Goal: Task Accomplishment & Management: Manage account settings

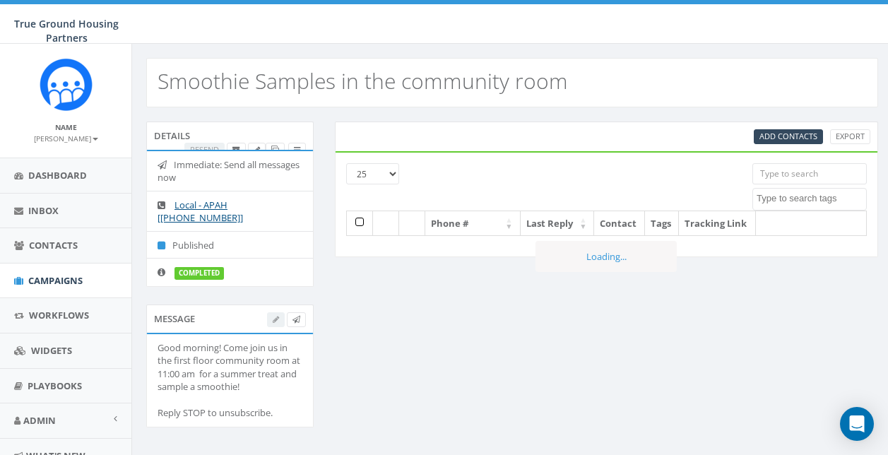
select select
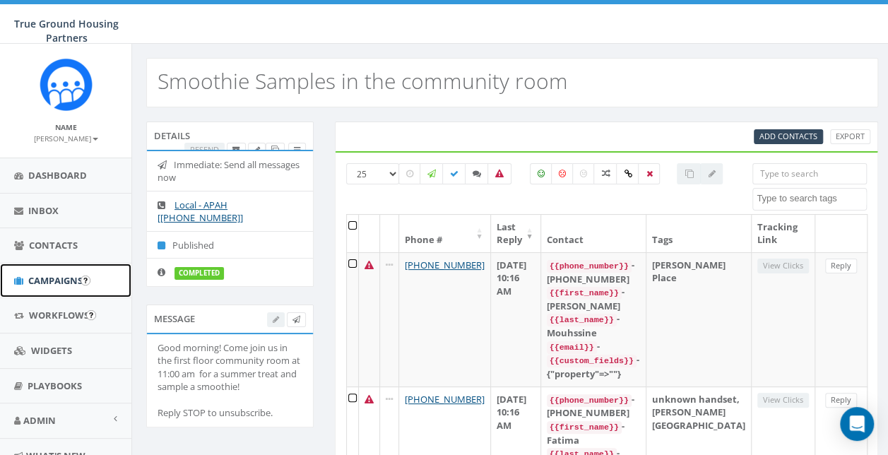
click at [37, 283] on span "Campaigns" at bounding box center [55, 280] width 54 height 13
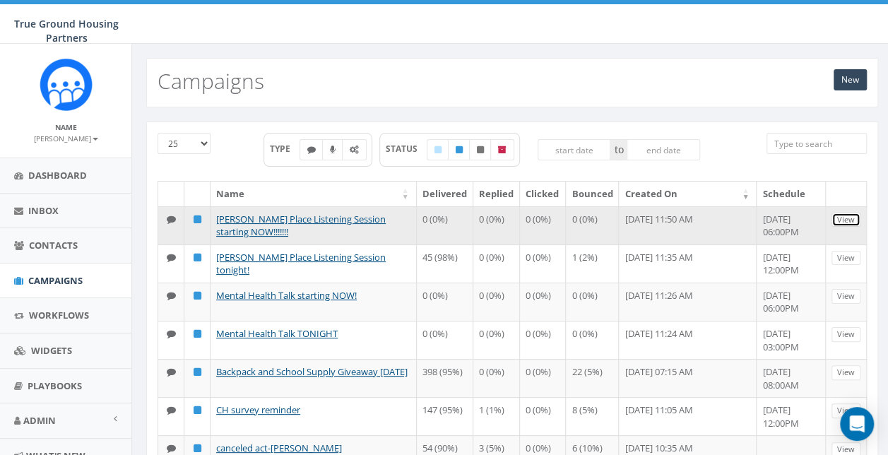
click at [852, 215] on link "View" at bounding box center [846, 220] width 29 height 15
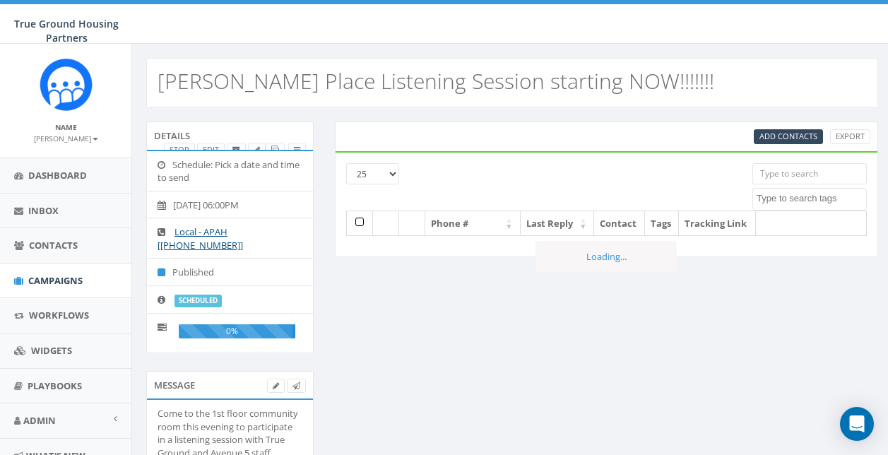
select select
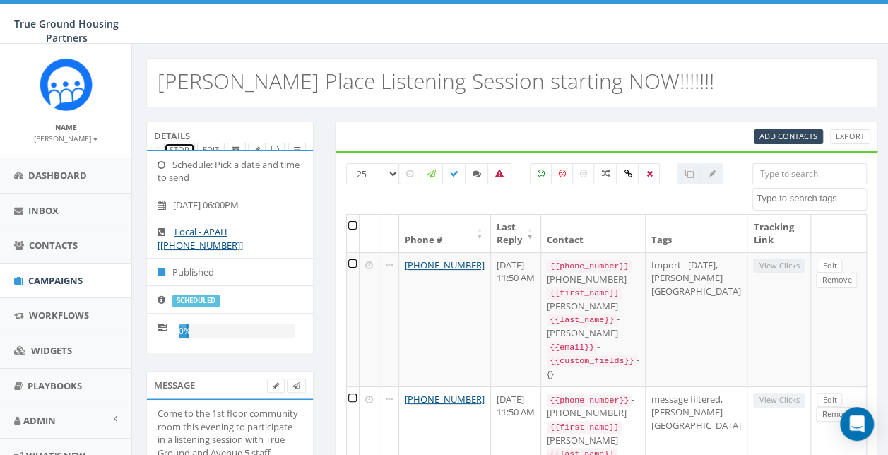
click at [182, 146] on link "Stop" at bounding box center [179, 150] width 31 height 15
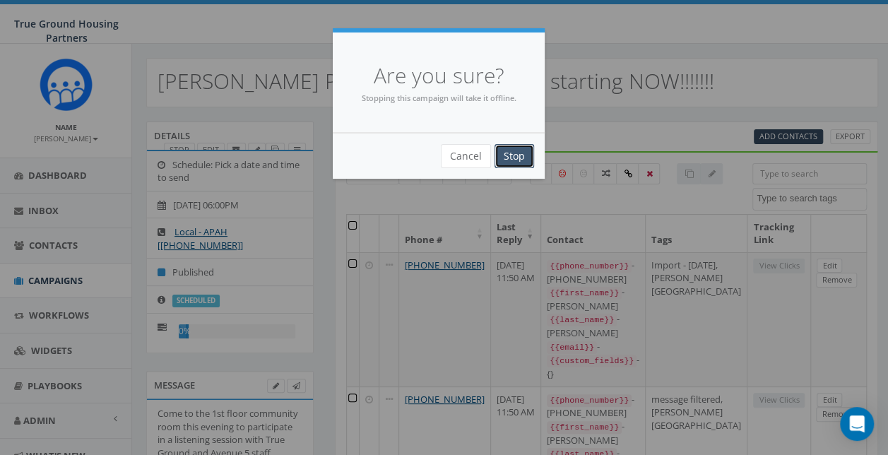
click at [519, 158] on input "Stop" at bounding box center [515, 156] width 40 height 24
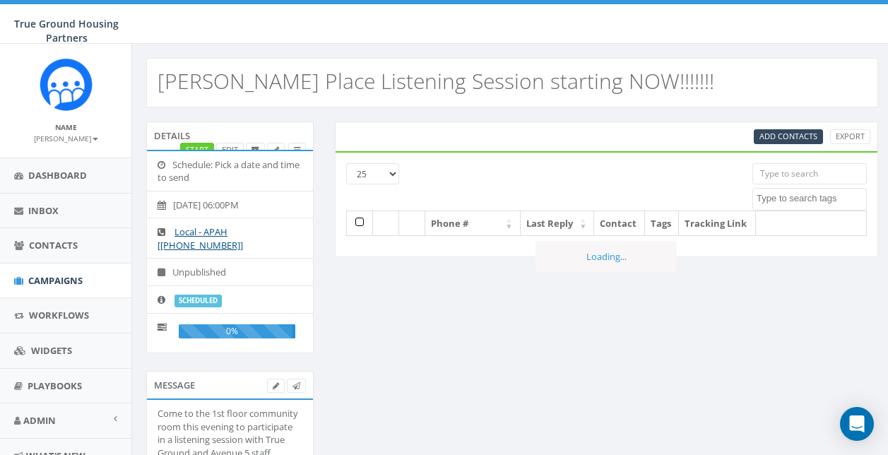
select select
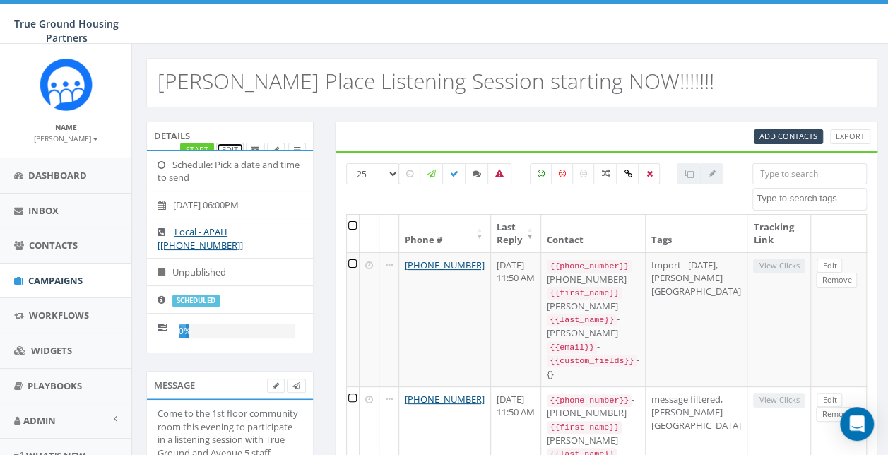
click at [240, 144] on link "Edit" at bounding box center [230, 150] width 28 height 15
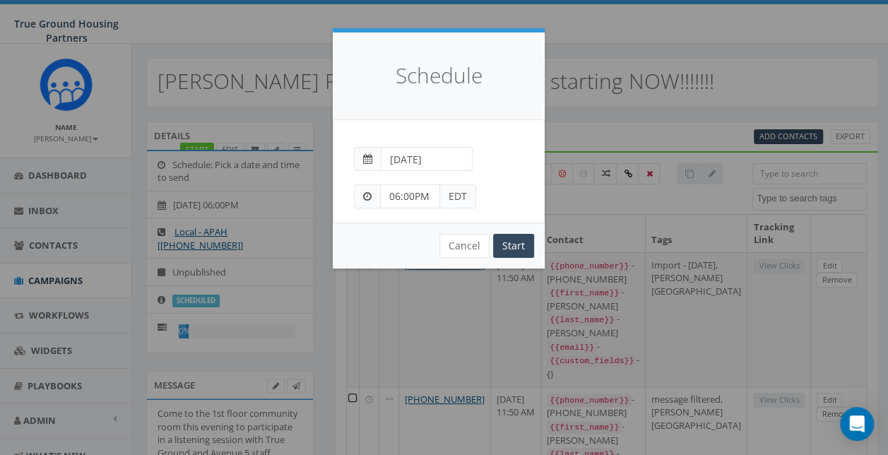
click at [453, 194] on span "EDT" at bounding box center [458, 196] width 36 height 24
click at [368, 189] on span at bounding box center [367, 196] width 26 height 24
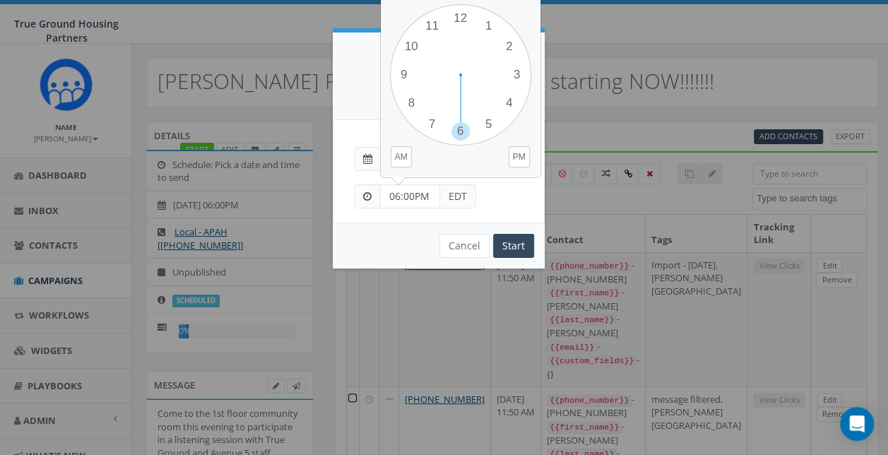
click at [425, 194] on input "06:00PM" at bounding box center [410, 196] width 60 height 24
click at [488, 22] on div "1 2 3 4 5 6 7 8 9 10 11 12 00 05 10 15 20 25 30 35 40 45 50 55" at bounding box center [460, 74] width 141 height 141
drag, startPoint x: 428, startPoint y: 194, endPoint x: 370, endPoint y: 193, distance: 58.7
click at [374, 192] on div "06:00PM EDT" at bounding box center [415, 196] width 122 height 24
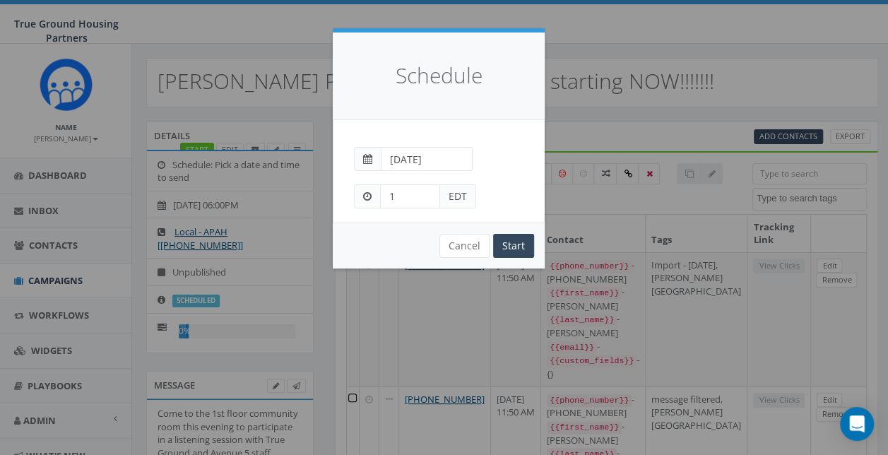
type input "1:00 PM"
click at [517, 248] on input "Start" at bounding box center [513, 246] width 41 height 24
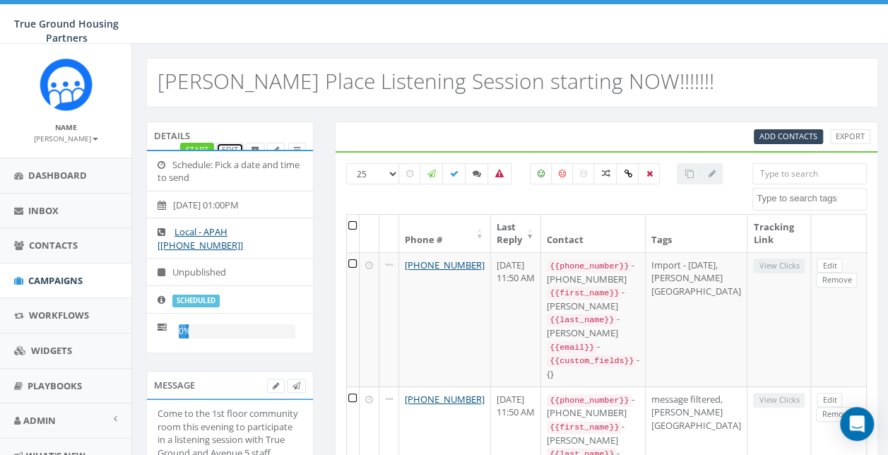
click at [228, 144] on link "Edit" at bounding box center [230, 150] width 28 height 15
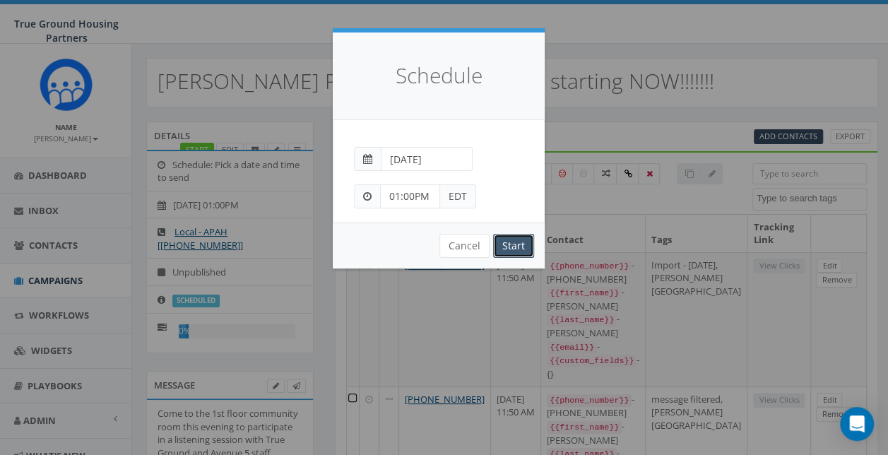
click at [516, 242] on input "Start" at bounding box center [513, 246] width 41 height 24
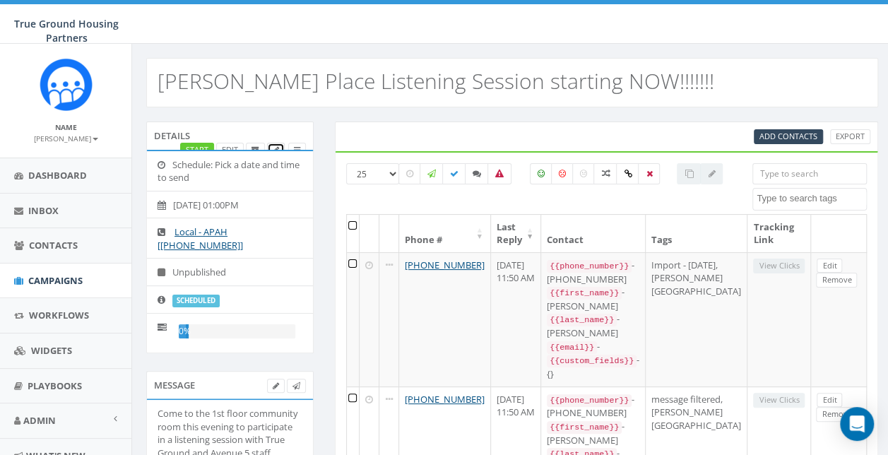
click at [273, 144] on span at bounding box center [276, 149] width 6 height 11
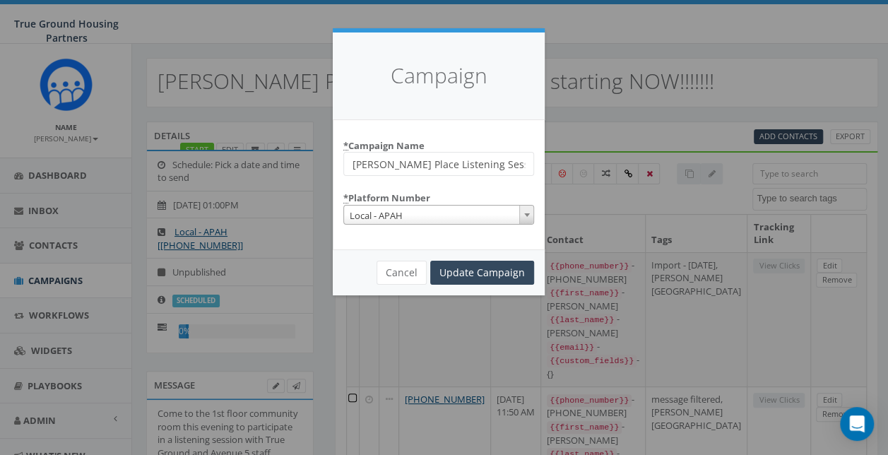
scroll to position [0, 16]
drag, startPoint x: 526, startPoint y: 163, endPoint x: 470, endPoint y: 162, distance: 55.8
click at [470, 162] on input "Gilliam Place Listening Session starting NOW!!!!!!!" at bounding box center [438, 164] width 191 height 24
click at [469, 162] on input "Gilliam Place Listening Session starting NOW!!!!!!!" at bounding box center [438, 164] width 191 height 24
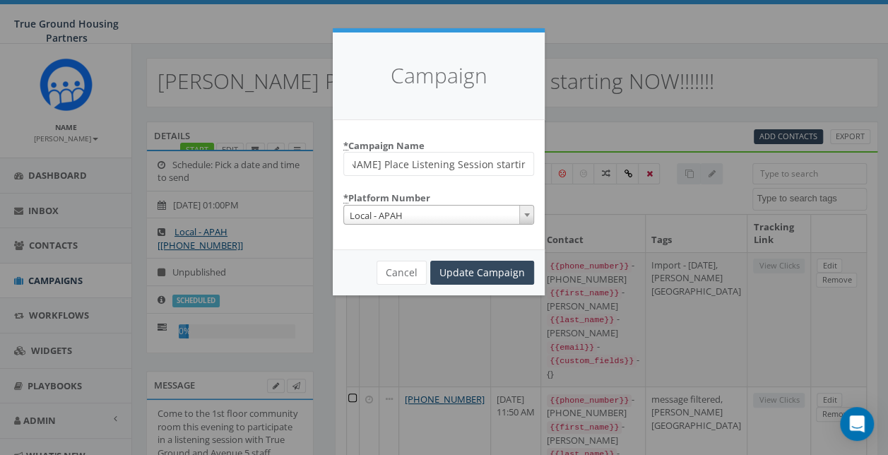
drag, startPoint x: 478, startPoint y: 160, endPoint x: 567, endPoint y: 172, distance: 89.8
click at [554, 167] on div "Campaign * Campaign Name Gilliam Place Listening Session starting NOW!!!!!!! * …" at bounding box center [444, 227] width 888 height 455
type input "Gilliam Place Listening Session CANCELLED"
click at [521, 270] on input "Update Campaign" at bounding box center [482, 273] width 104 height 24
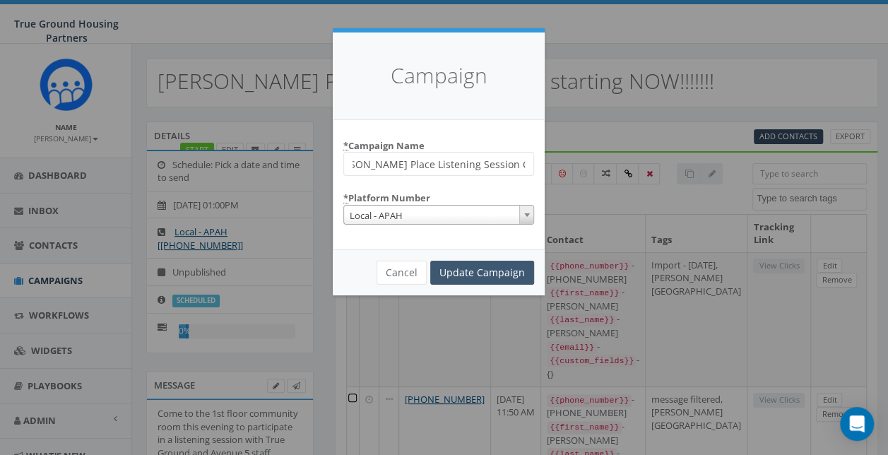
scroll to position [0, 0]
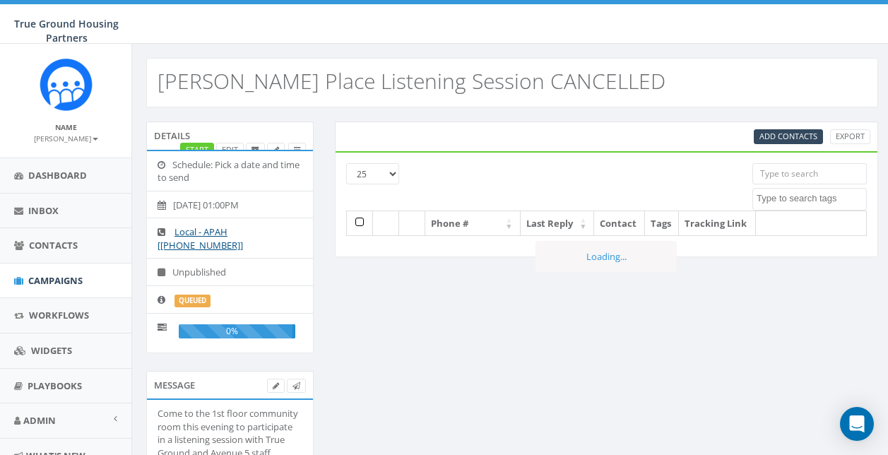
select select
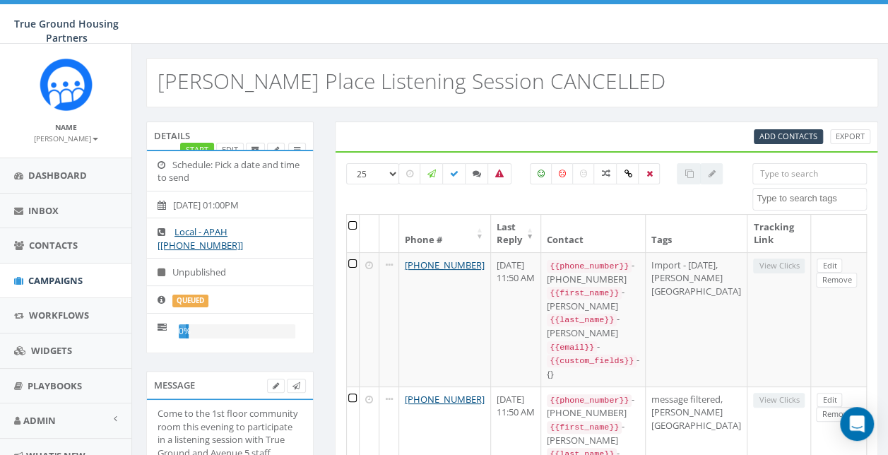
click at [172, 136] on div "Details Start Edit" at bounding box center [229, 136] width 167 height 28
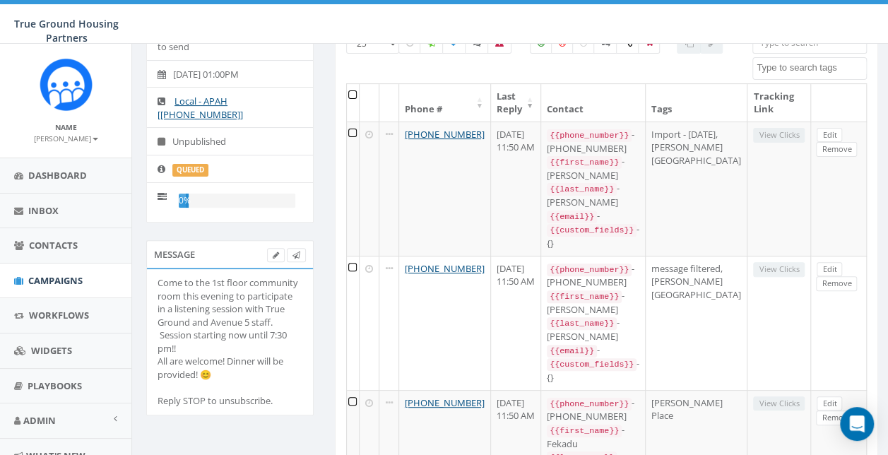
scroll to position [283, 0]
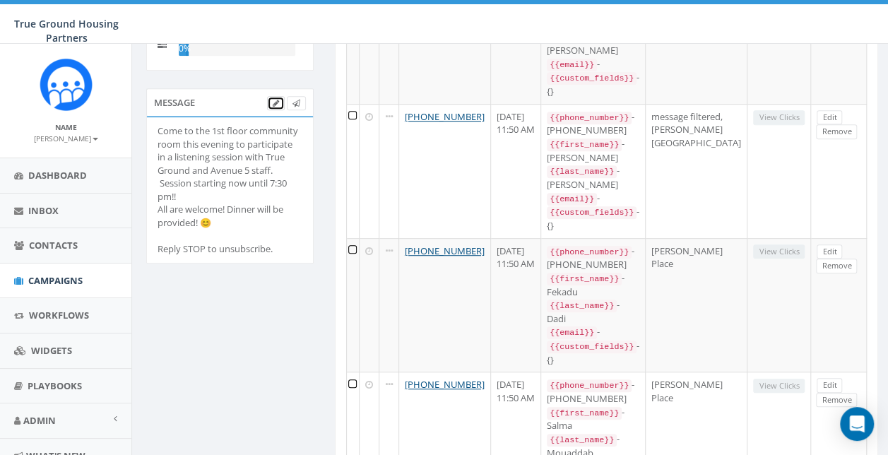
click at [280, 102] on link at bounding box center [276, 103] width 18 height 15
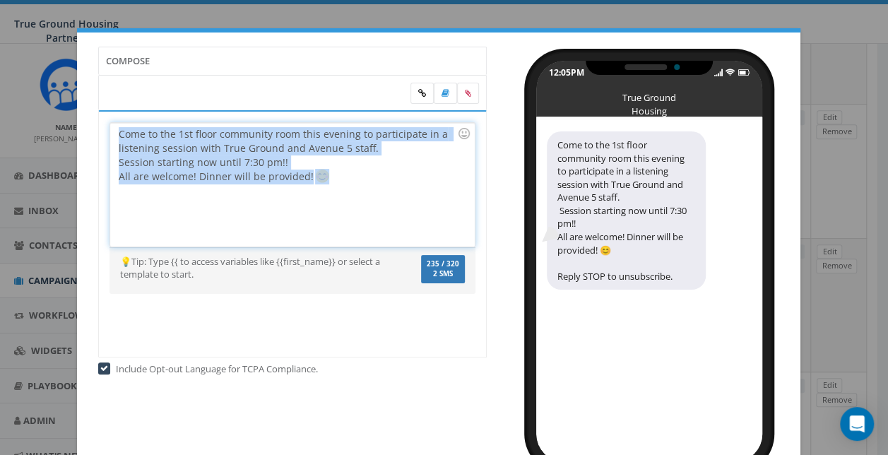
drag, startPoint x: 399, startPoint y: 181, endPoint x: 54, endPoint y: 122, distance: 349.2
click at [58, 127] on div "Compose Come to the 1st floor community room this evening to participate in a l…" at bounding box center [444, 227] width 888 height 455
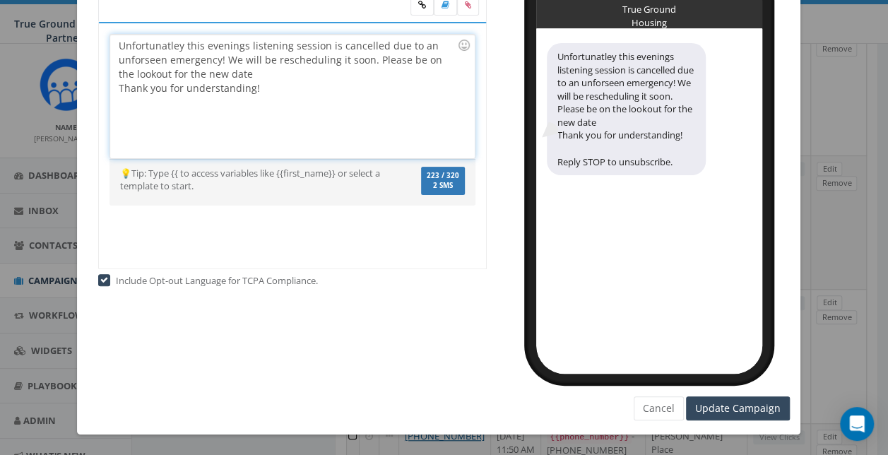
scroll to position [424, 0]
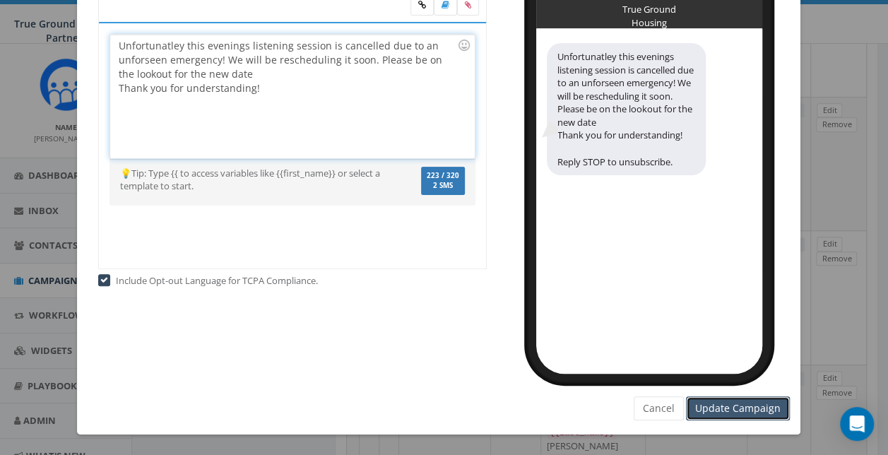
click at [753, 413] on input "Update Campaign" at bounding box center [738, 408] width 104 height 24
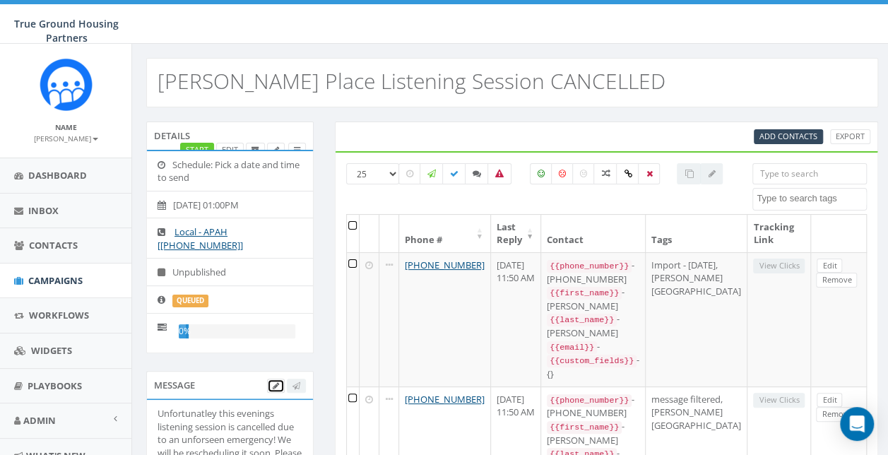
scroll to position [0, 0]
click at [71, 281] on span "Campaigns" at bounding box center [55, 280] width 54 height 13
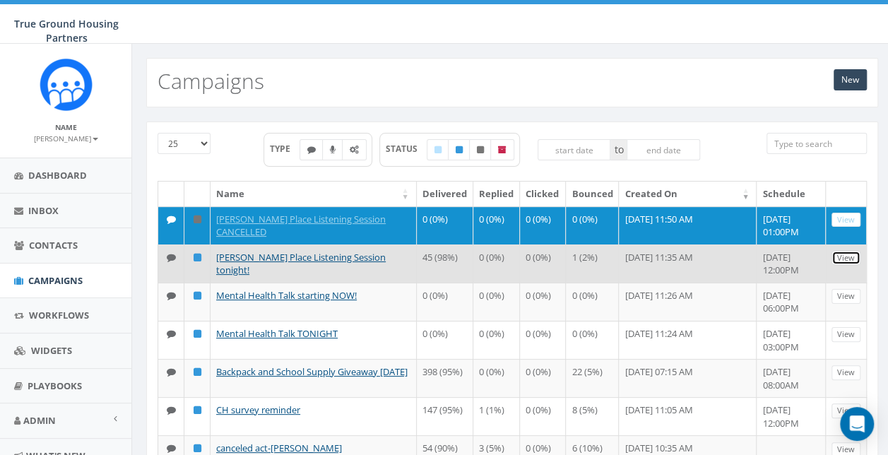
click at [854, 255] on link "View" at bounding box center [846, 258] width 29 height 15
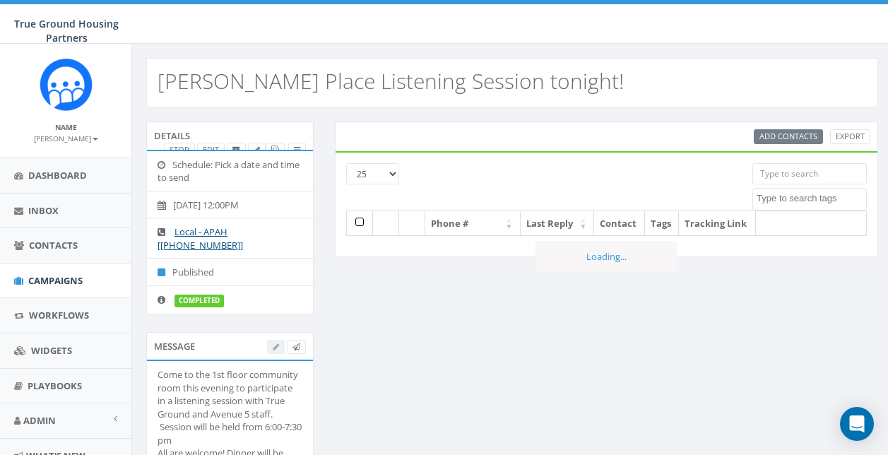
select select
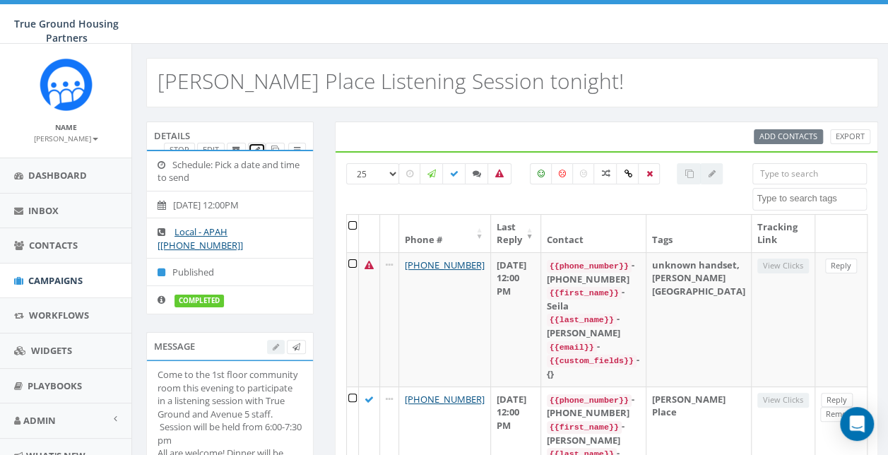
click at [261, 148] on link at bounding box center [257, 150] width 18 height 15
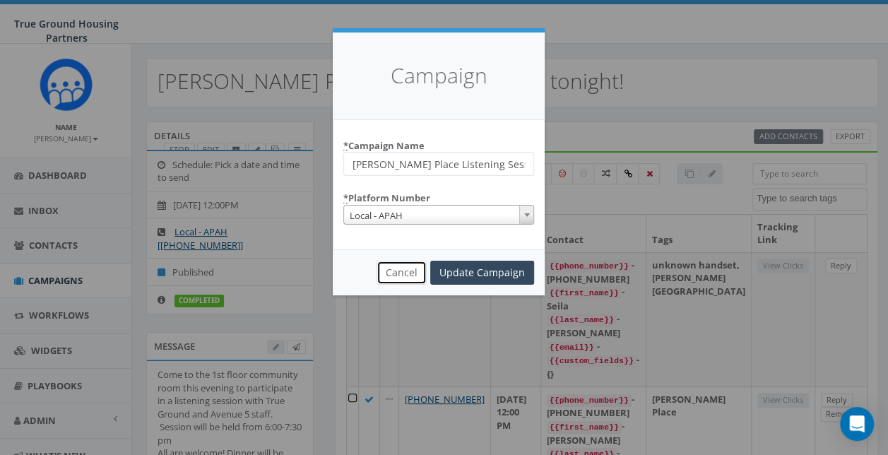
click at [418, 271] on button "Cancel" at bounding box center [402, 273] width 50 height 24
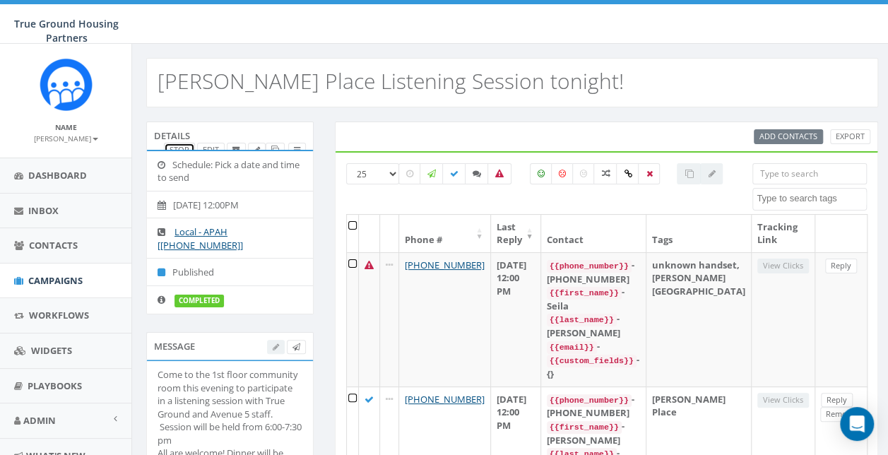
click at [180, 146] on link "Stop" at bounding box center [179, 150] width 31 height 15
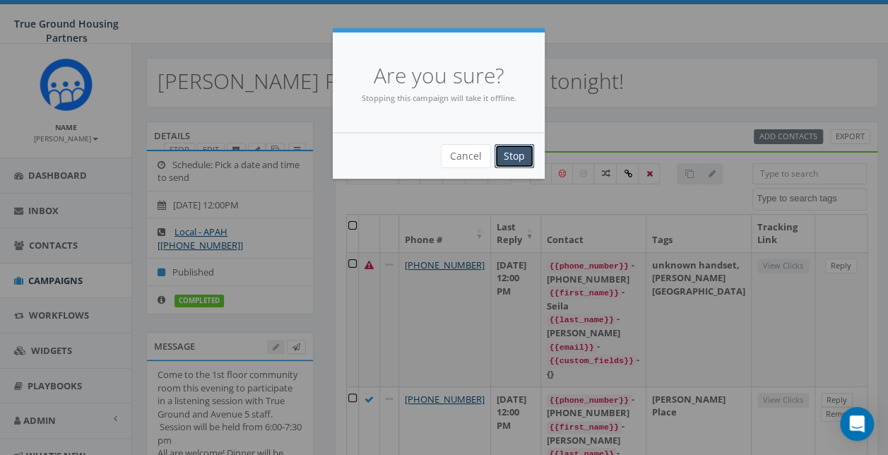
click at [527, 148] on input "Stop" at bounding box center [515, 156] width 40 height 24
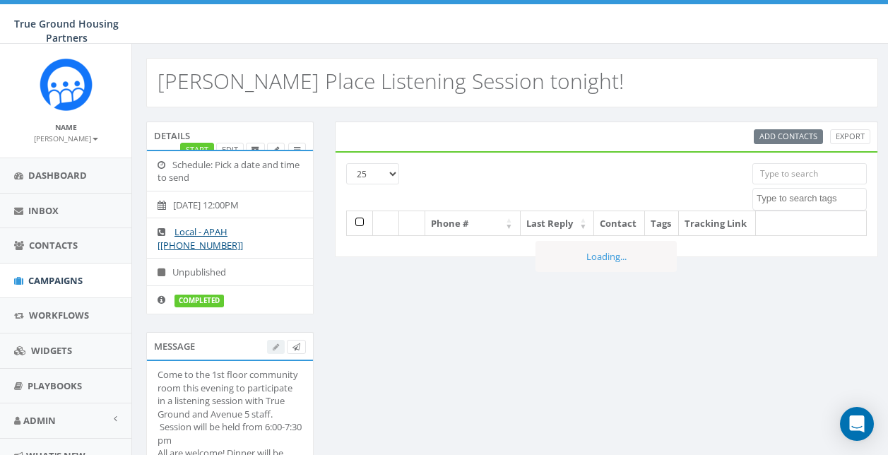
select select
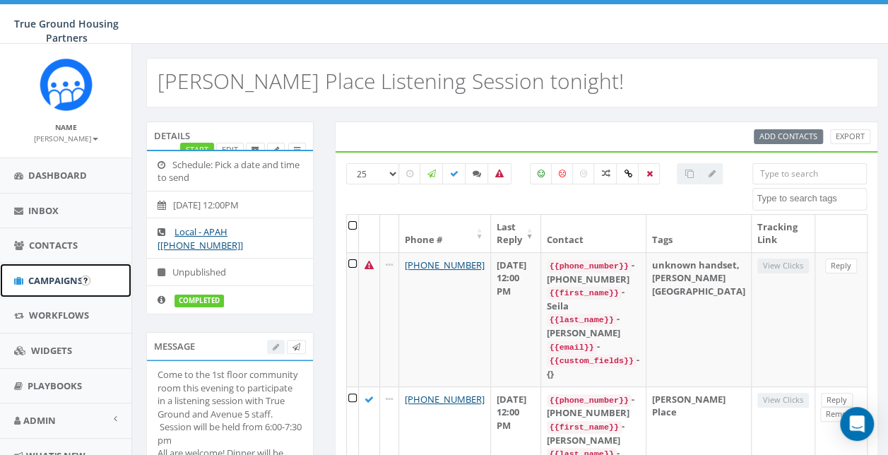
click at [27, 264] on link "Campaigns" at bounding box center [65, 281] width 131 height 35
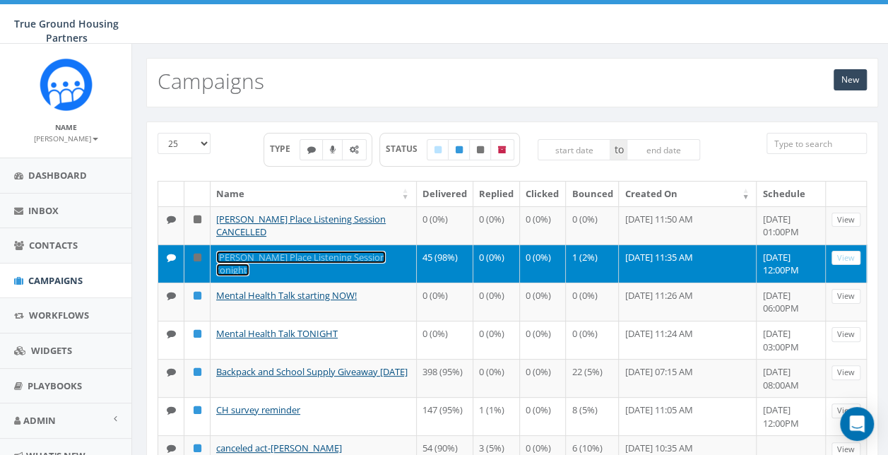
drag, startPoint x: 702, startPoint y: 252, endPoint x: 271, endPoint y: 261, distance: 430.5
click at [271, 261] on td "[PERSON_NAME] Place Listening Session tonight!" at bounding box center [314, 264] width 206 height 38
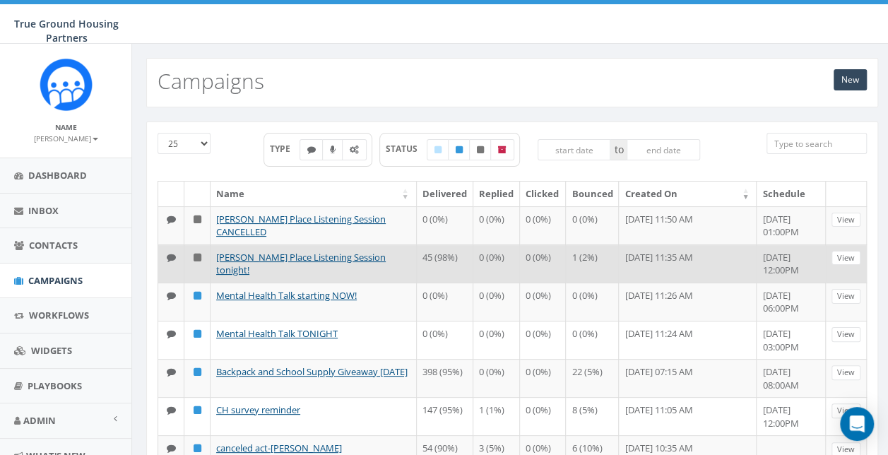
click at [194, 254] on icon at bounding box center [198, 257] width 8 height 9
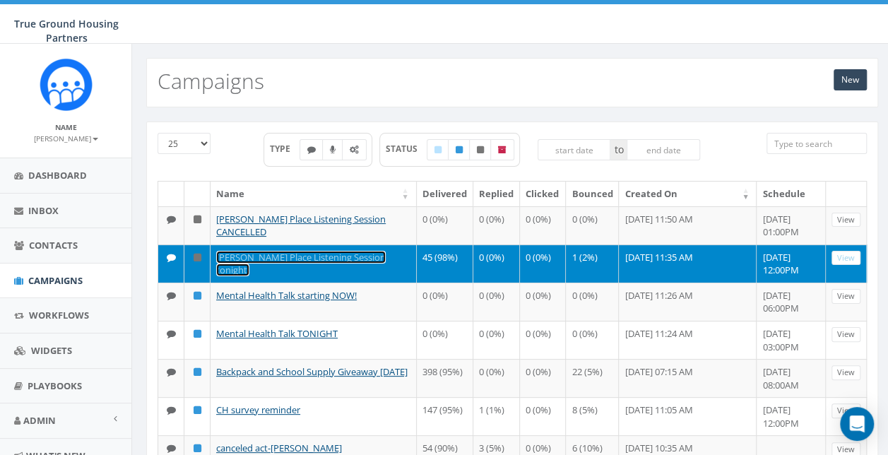
click at [358, 251] on link "[PERSON_NAME] Place Listening Session tonight!" at bounding box center [301, 264] width 170 height 26
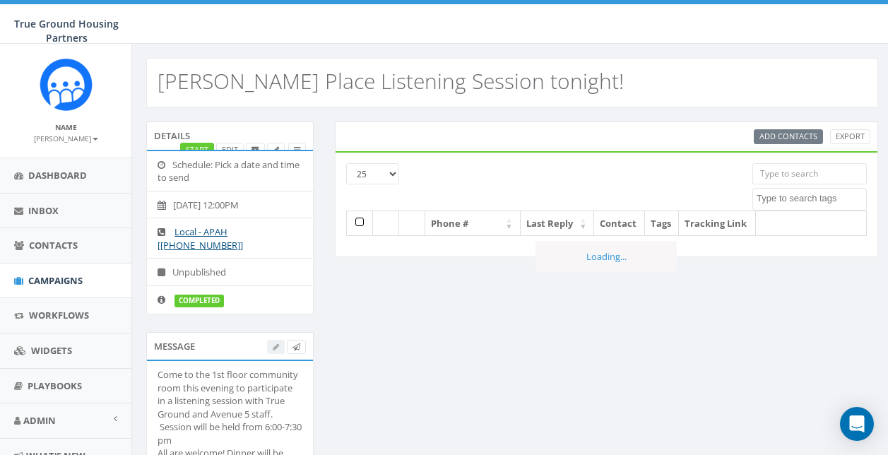
select select
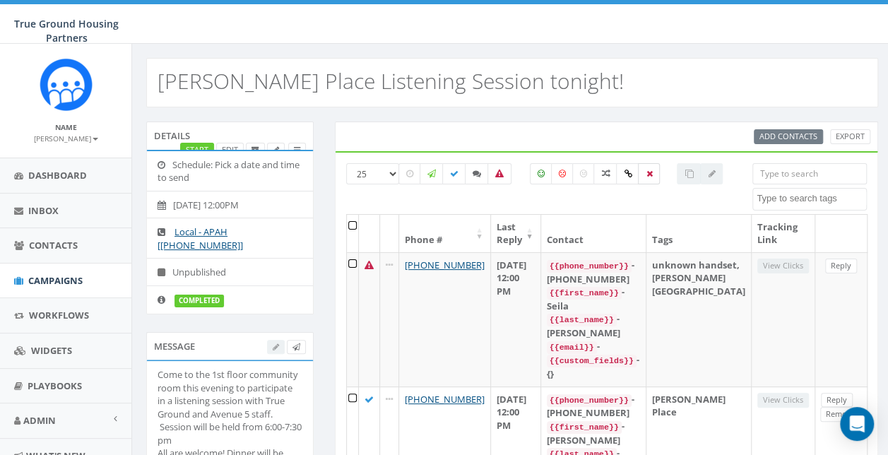
click at [647, 175] on icon at bounding box center [649, 174] width 6 height 8
checkbox input "true"
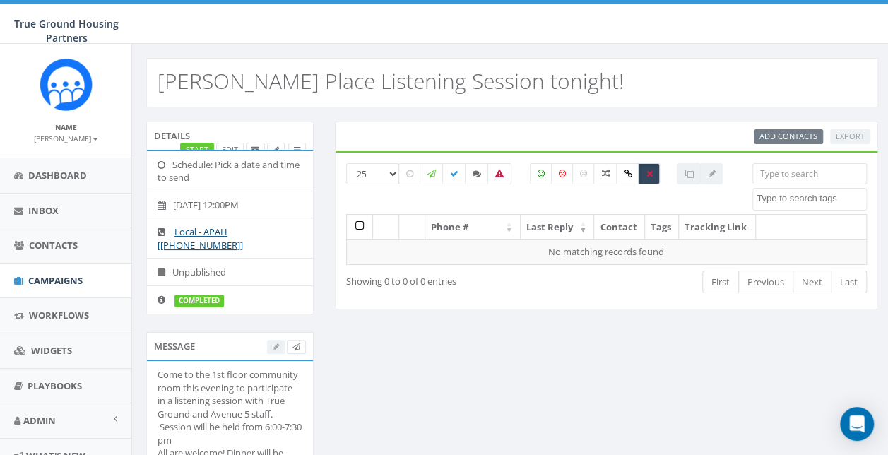
drag, startPoint x: 647, startPoint y: 175, endPoint x: 647, endPoint y: 102, distance: 73.5
click at [649, 99] on div "[PERSON_NAME] Place Listening Session tonight!" at bounding box center [512, 82] width 732 height 49
